Goal: Task Accomplishment & Management: Use online tool/utility

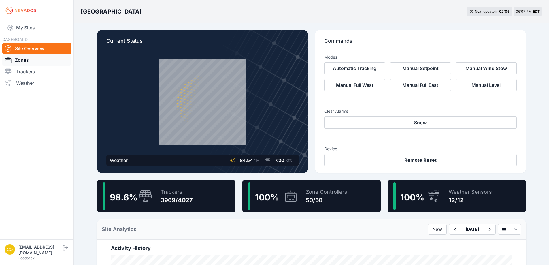
click at [30, 59] on link "Zones" at bounding box center [36, 60] width 69 height 12
click at [18, 59] on link "Zones" at bounding box center [36, 60] width 69 height 12
click at [25, 60] on link "Zones" at bounding box center [36, 60] width 69 height 12
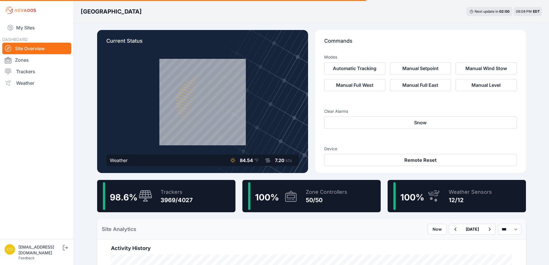
click at [152, 50] on div "Current Status Weather 84.54 °F 7.20 kts" at bounding box center [202, 101] width 211 height 143
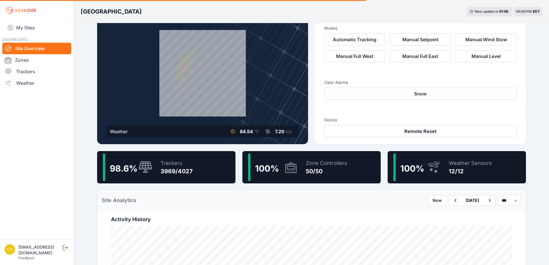
scroll to position [0, 0]
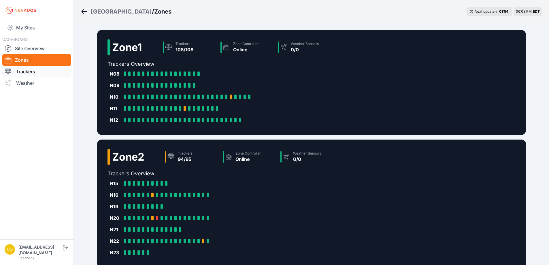
click at [24, 70] on link "Trackers" at bounding box center [36, 72] width 69 height 12
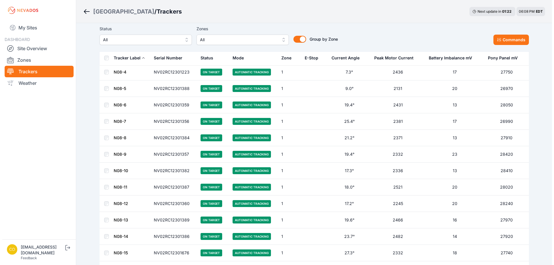
scroll to position [69, 0]
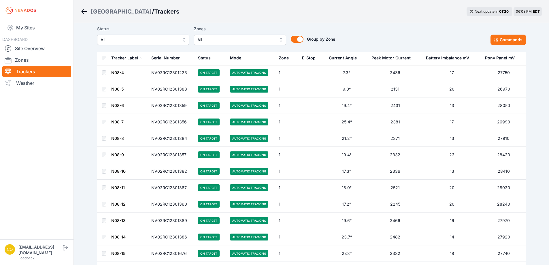
click at [160, 38] on span "All" at bounding box center [141, 39] width 77 height 7
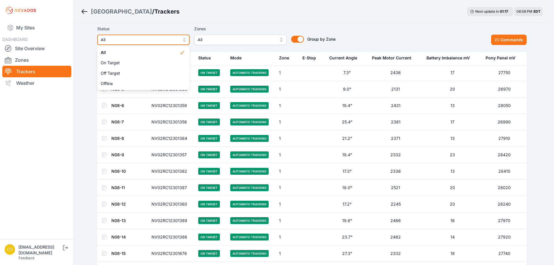
click at [180, 38] on button "All" at bounding box center [143, 40] width 92 height 10
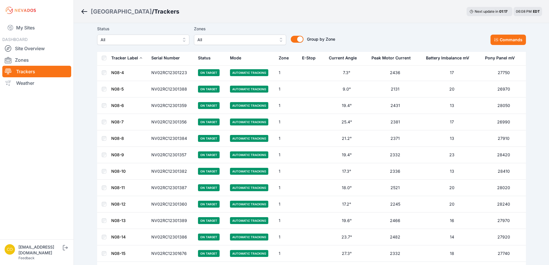
click at [224, 37] on span "All" at bounding box center [236, 39] width 77 height 7
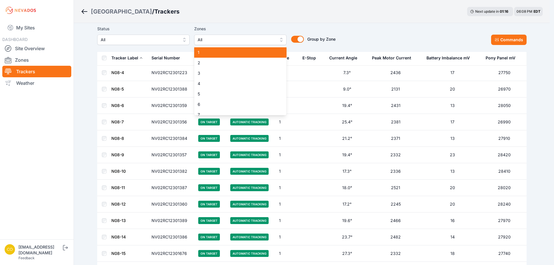
click at [211, 51] on span "1" at bounding box center [237, 53] width 78 height 6
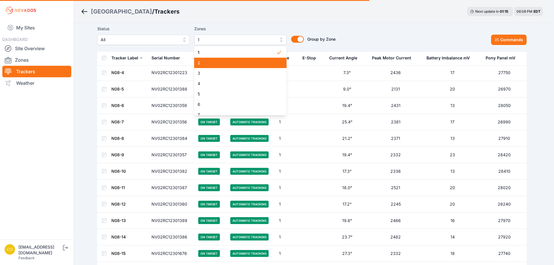
click at [212, 62] on span "2" at bounding box center [237, 63] width 78 height 6
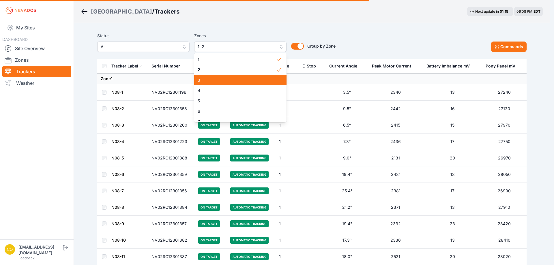
click at [212, 78] on span "3" at bounding box center [237, 80] width 78 height 6
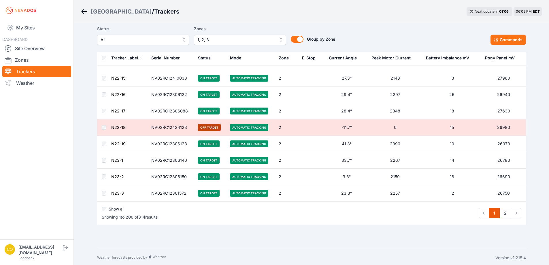
scroll to position [3184, 0]
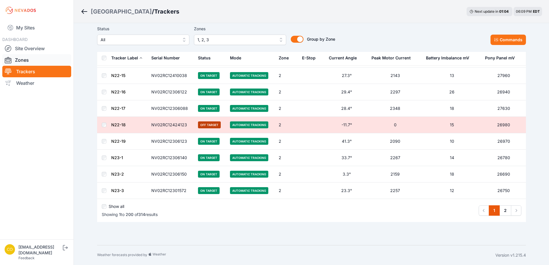
click at [27, 61] on link "Zones" at bounding box center [36, 60] width 69 height 12
click at [24, 59] on link "Zones" at bounding box center [36, 60] width 69 height 12
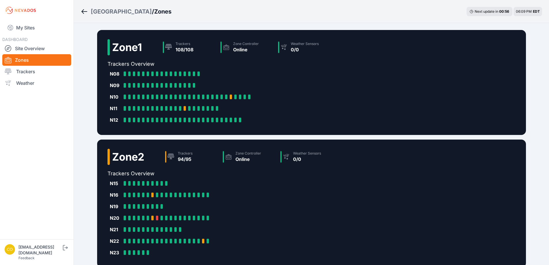
click at [132, 48] on h2 "Zone 1" at bounding box center [127, 48] width 30 height 12
click at [235, 49] on div "Zone Controller Online" at bounding box center [247, 47] width 58 height 16
click at [315, 50] on div "0/0" at bounding box center [305, 49] width 28 height 7
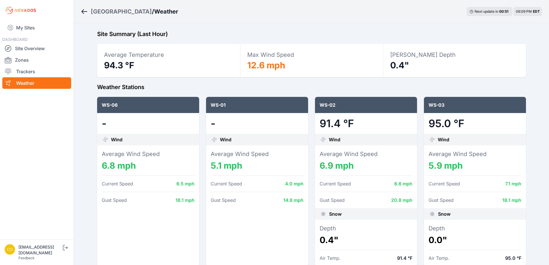
click at [82, 12] on icon "Breadcrumb" at bounding box center [85, 11] width 6 height 1
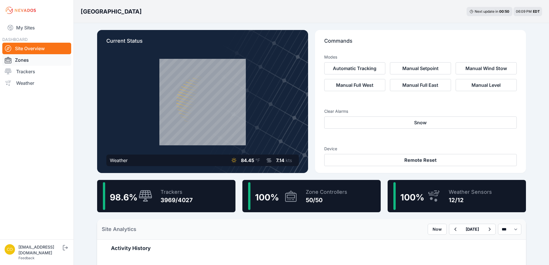
click at [22, 57] on link "Zones" at bounding box center [36, 60] width 69 height 12
click at [18, 60] on link "Zones" at bounding box center [36, 60] width 69 height 12
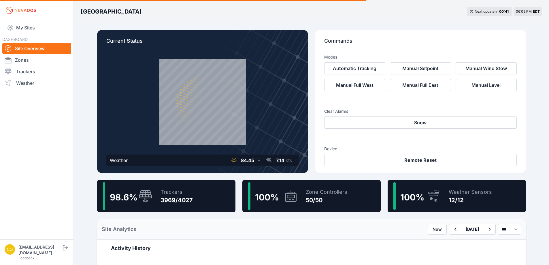
click at [291, 199] on icon at bounding box center [291, 196] width 14 height 13
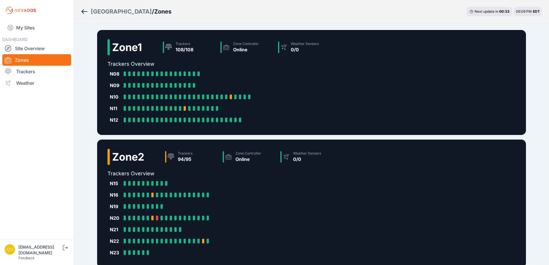
click at [129, 44] on h2 "Zone 1" at bounding box center [127, 48] width 30 height 12
click at [128, 45] on h2 "Zone 1" at bounding box center [127, 48] width 30 height 12
click at [170, 46] on icon at bounding box center [168, 47] width 7 height 6
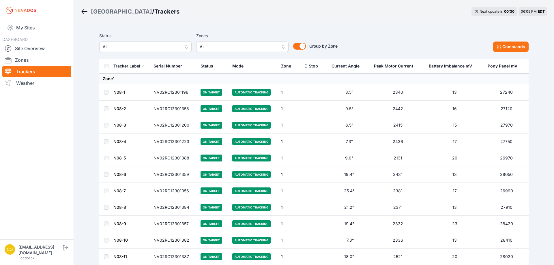
click at [215, 49] on span "All" at bounding box center [238, 46] width 77 height 7
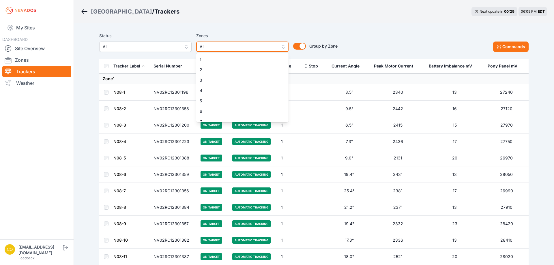
click at [230, 50] on span "All" at bounding box center [238, 46] width 77 height 7
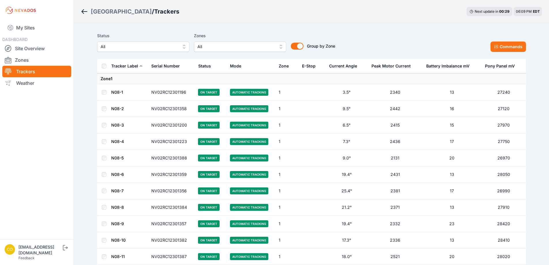
click at [251, 52] on div "Status All Zones All Group by Zone Group by Zone Commands" at bounding box center [311, 44] width 429 height 29
click at [235, 46] on span "All" at bounding box center [236, 46] width 77 height 7
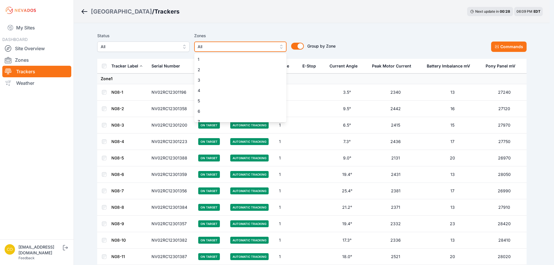
click at [233, 48] on span "All" at bounding box center [236, 46] width 77 height 7
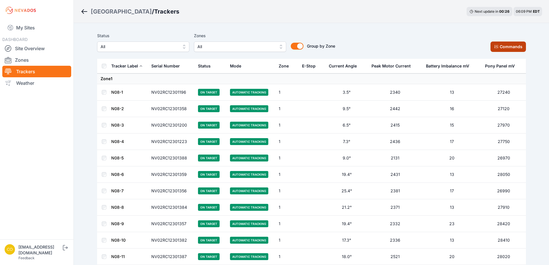
click at [502, 48] on button "Commands" at bounding box center [508, 47] width 35 height 10
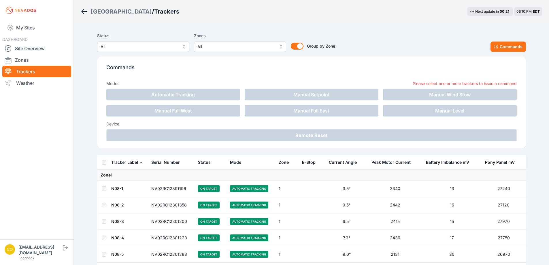
click at [160, 50] on span "All" at bounding box center [139, 46] width 77 height 7
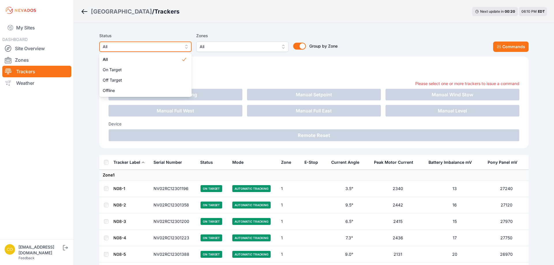
click at [157, 49] on span "All" at bounding box center [141, 46] width 77 height 7
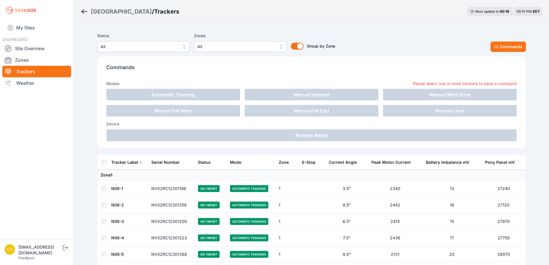
click at [157, 48] on span "All" at bounding box center [139, 46] width 77 height 7
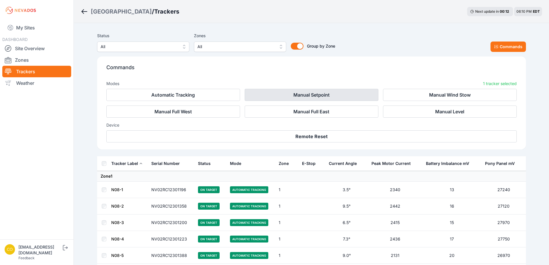
click at [306, 94] on button "Manual Setpoint" at bounding box center [312, 95] width 134 height 12
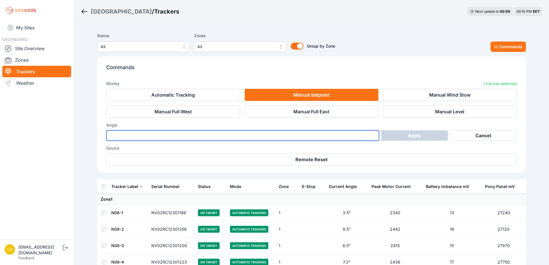
click at [136, 134] on input "number" at bounding box center [242, 135] width 273 height 10
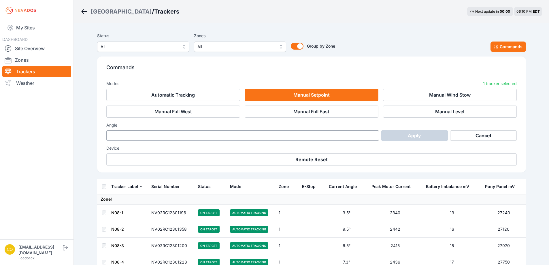
click at [417, 58] on div "Commands Modes 1 tracker selected Automatic Tracking Manual Setpoint Manual Win…" at bounding box center [311, 115] width 429 height 116
click at [487, 133] on button "Cancel" at bounding box center [484, 135] width 67 height 10
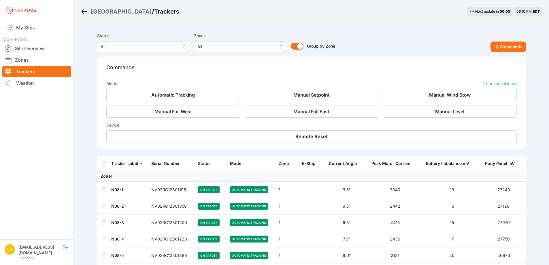
click at [393, 37] on div "Status All Zones All Group by Zone Group by Zone Commands" at bounding box center [311, 42] width 429 height 20
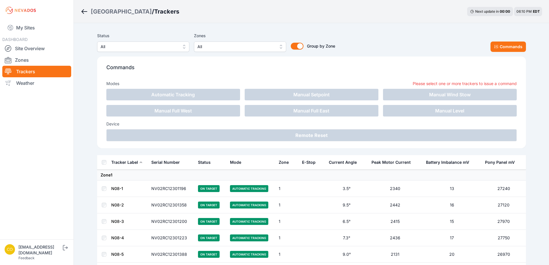
click at [82, 10] on icon "Breadcrumb" at bounding box center [84, 11] width 7 height 7
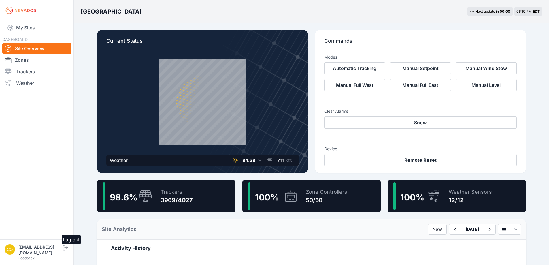
click at [69, 251] on icon "submit" at bounding box center [65, 247] width 7 height 7
